Goal: Check status: Check status

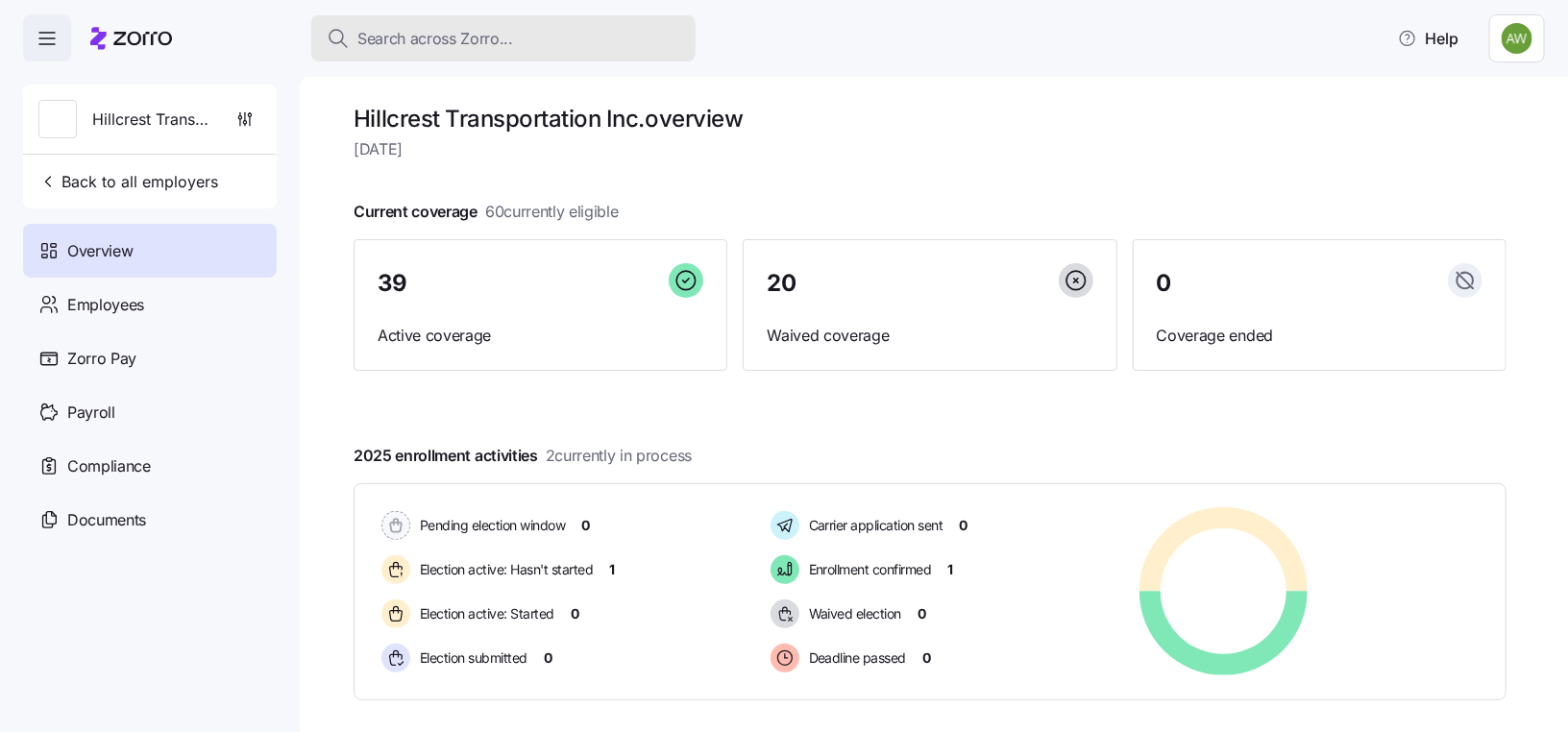
click at [490, 35] on span "Search across Zorro..." at bounding box center [435, 39] width 156 height 24
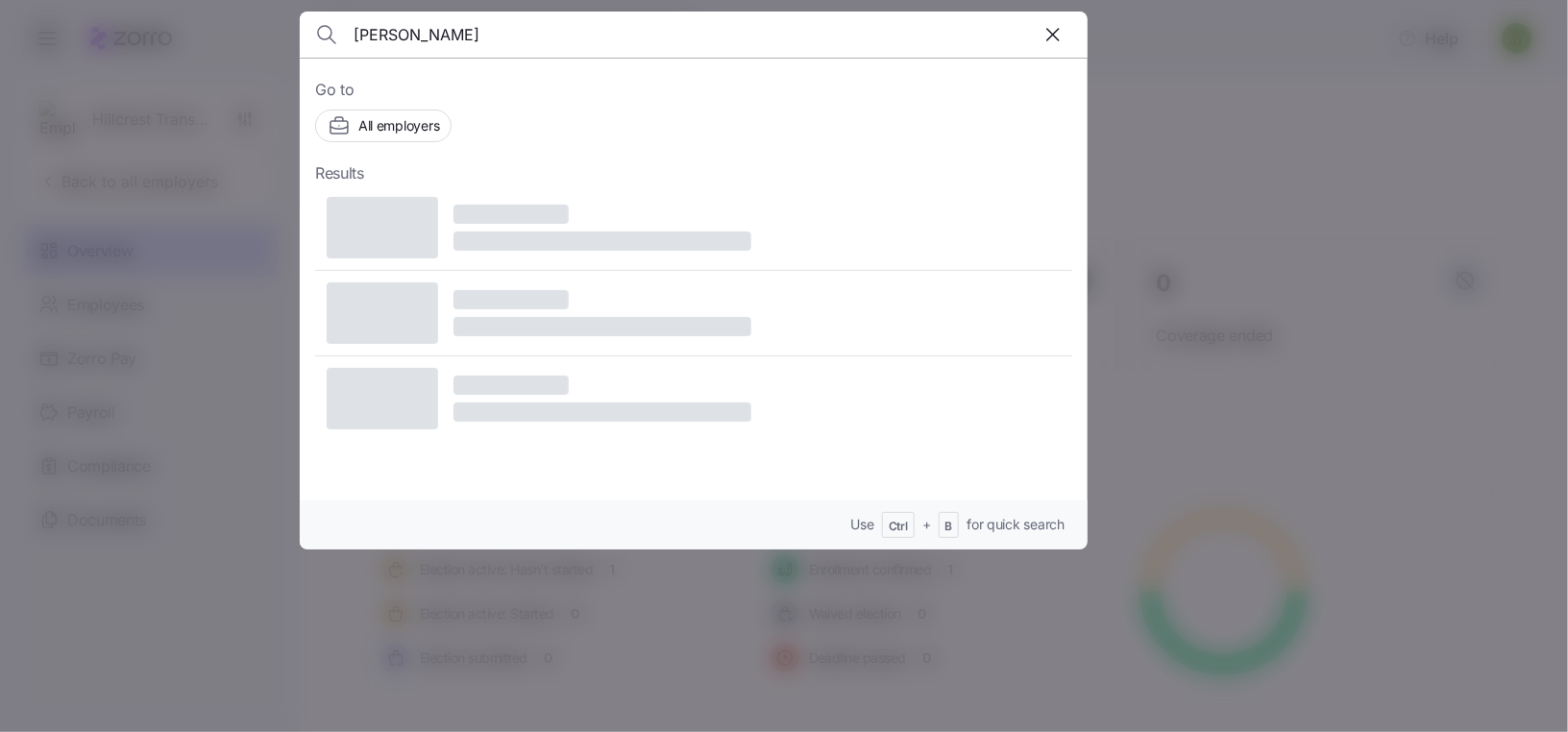
type input "[PERSON_NAME]"
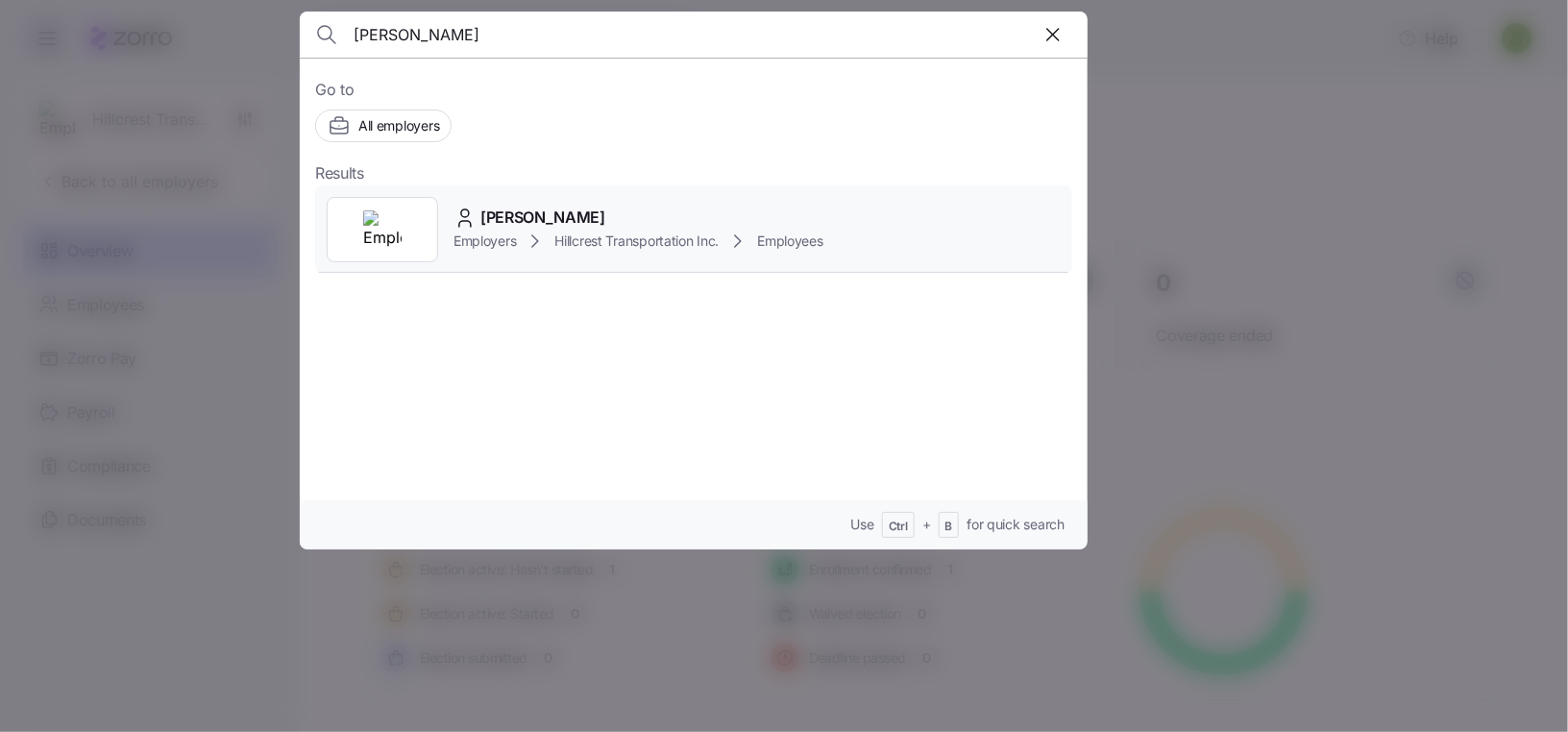
click at [406, 245] on div at bounding box center [383, 230] width 112 height 66
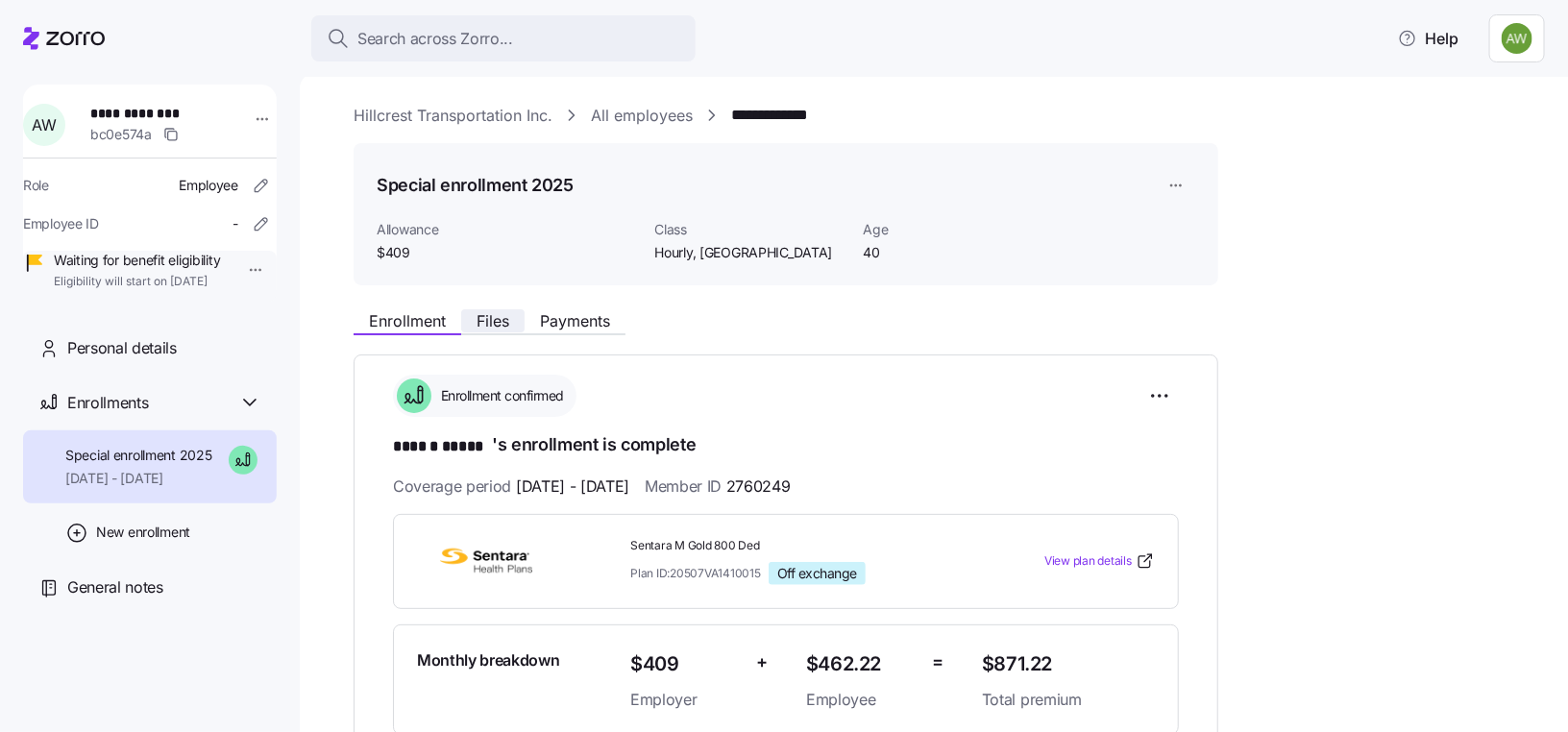
click at [501, 315] on span "Files" at bounding box center [492, 320] width 33 height 15
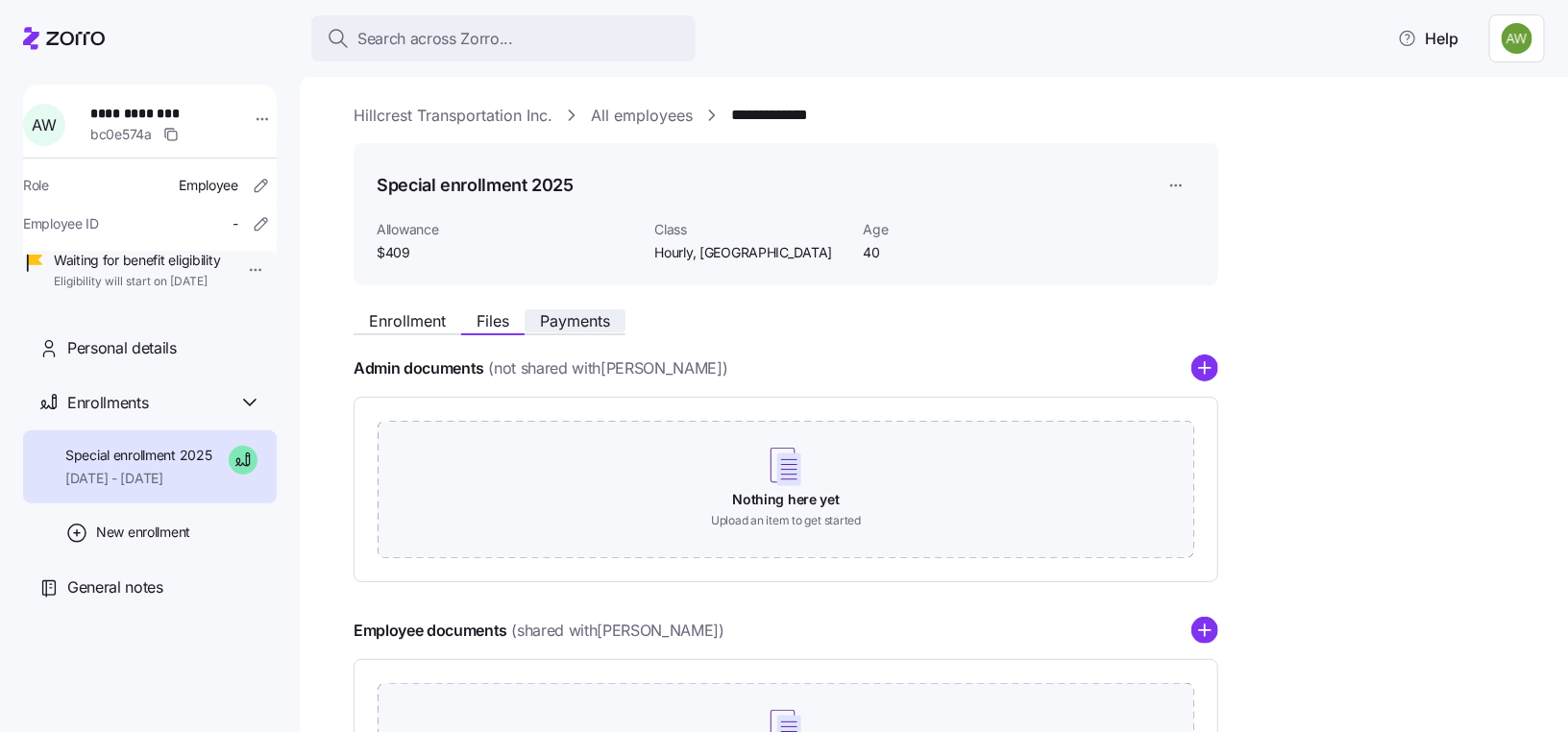
click at [586, 328] on span "Payments" at bounding box center [575, 320] width 70 height 15
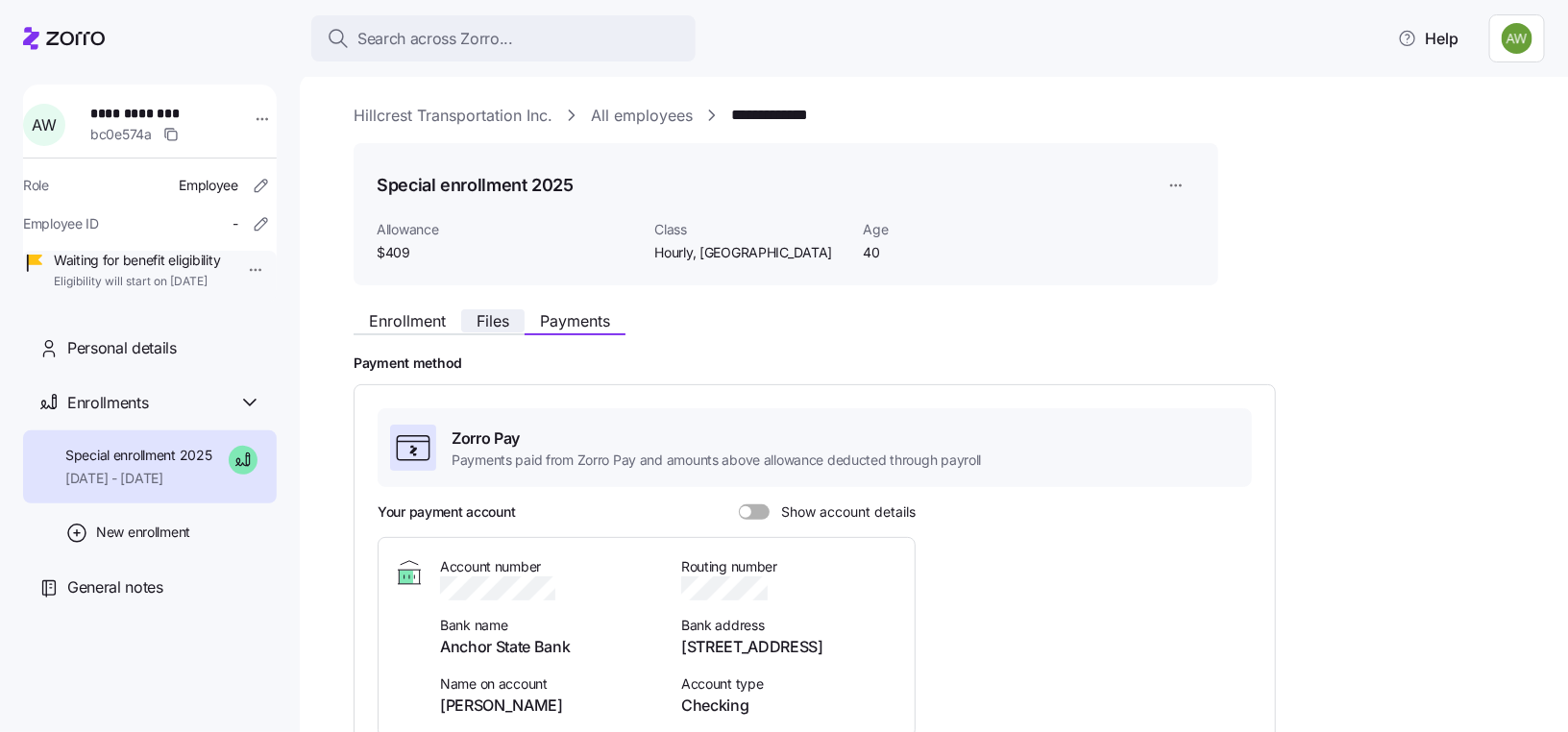
drag, startPoint x: 514, startPoint y: 325, endPoint x: 504, endPoint y: 321, distance: 10.8
click at [514, 325] on button "Files" at bounding box center [493, 320] width 64 height 23
click at [501, 320] on span "Files" at bounding box center [492, 320] width 33 height 15
